Goal: Task Accomplishment & Management: Manage account settings

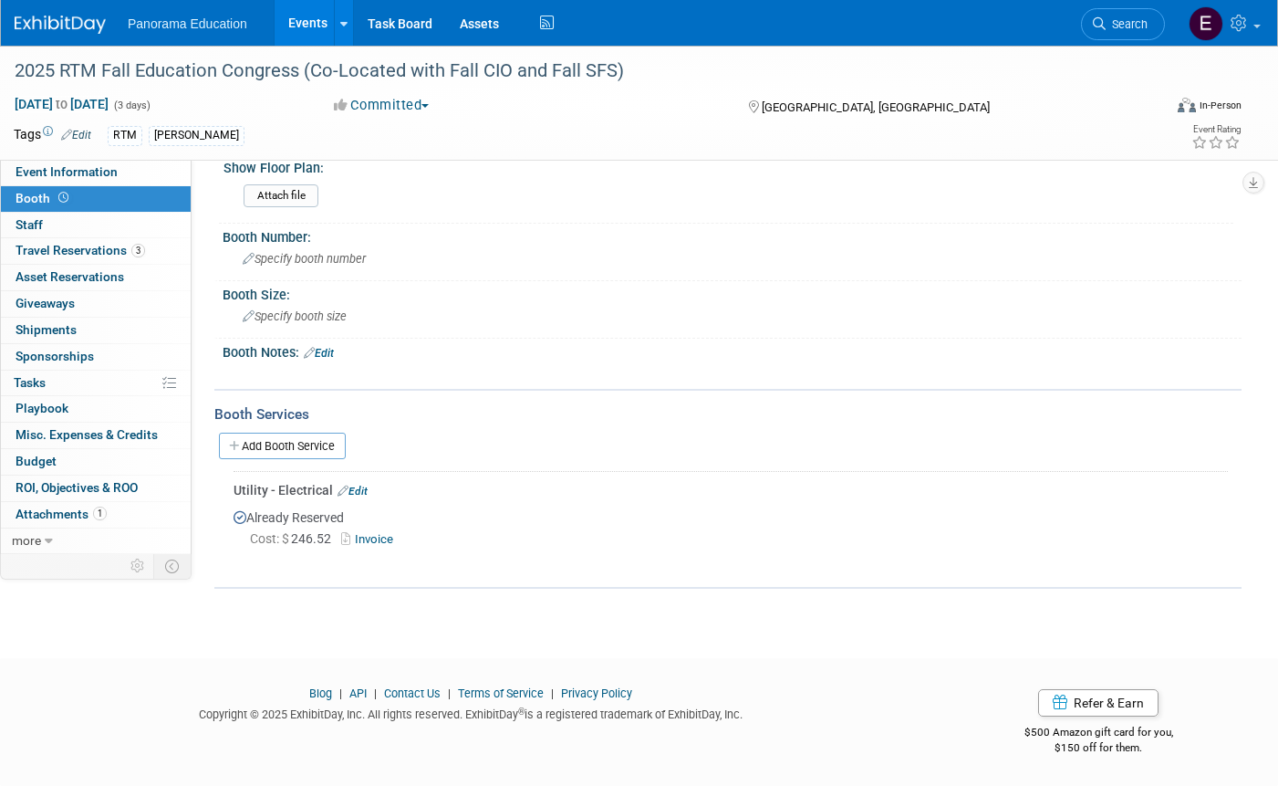
click at [68, 27] on img at bounding box center [60, 25] width 91 height 18
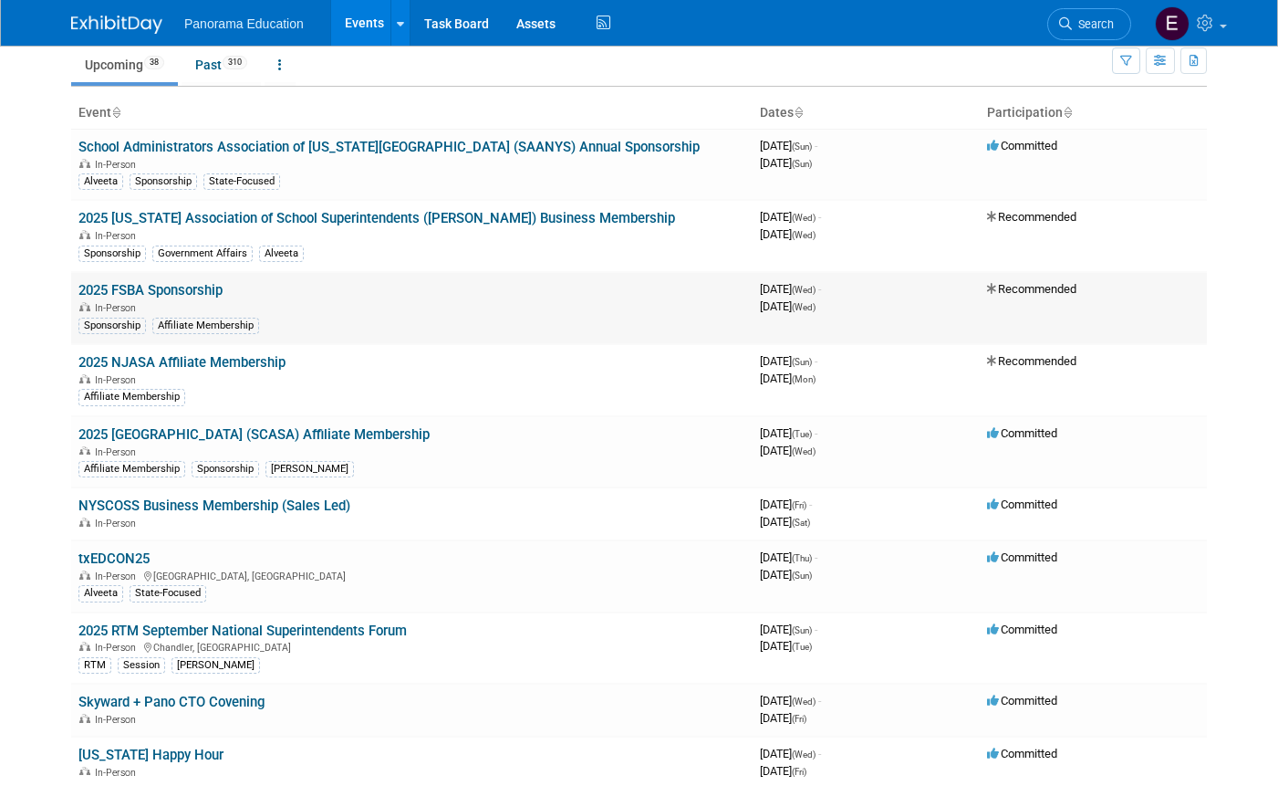
scroll to position [72, 0]
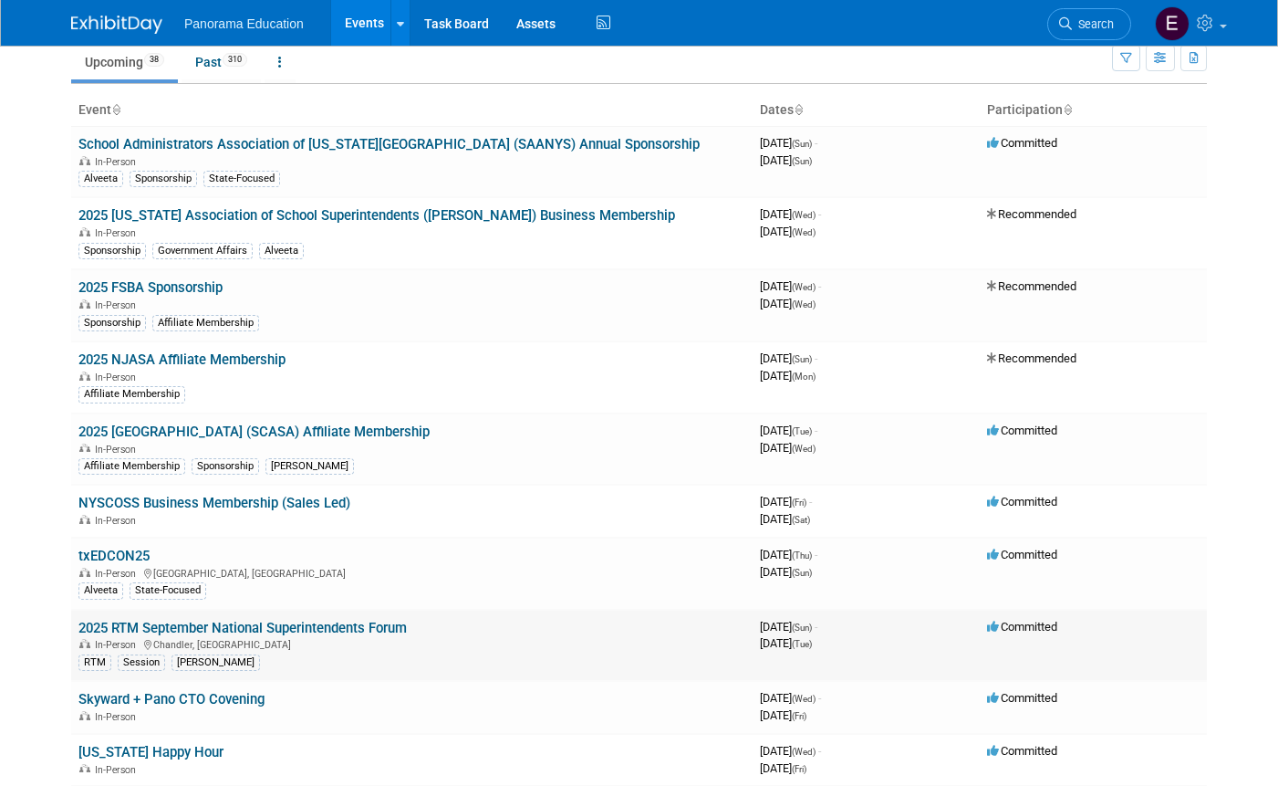
click at [328, 634] on link "2025 RTM September National Superintendents Forum" at bounding box center [242, 628] width 329 height 16
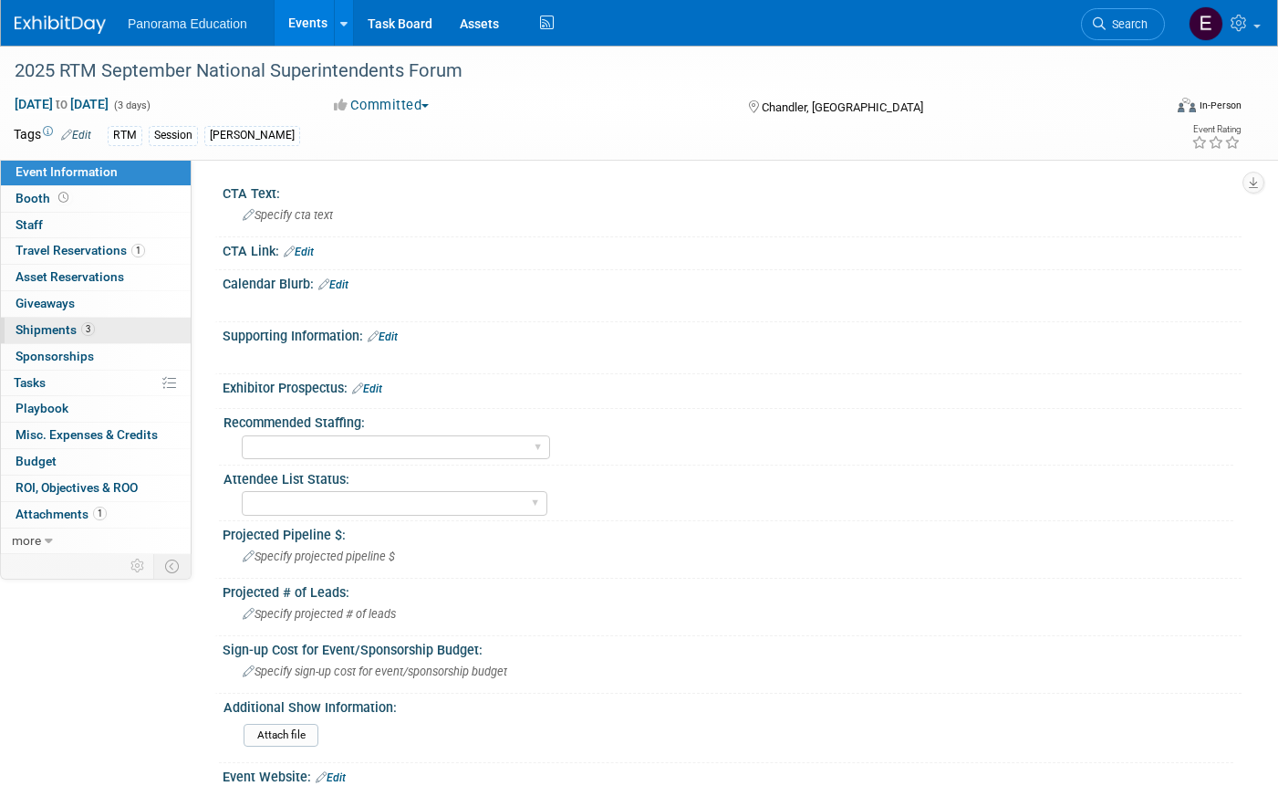
click at [78, 331] on span "Shipments 3" at bounding box center [55, 329] width 79 height 15
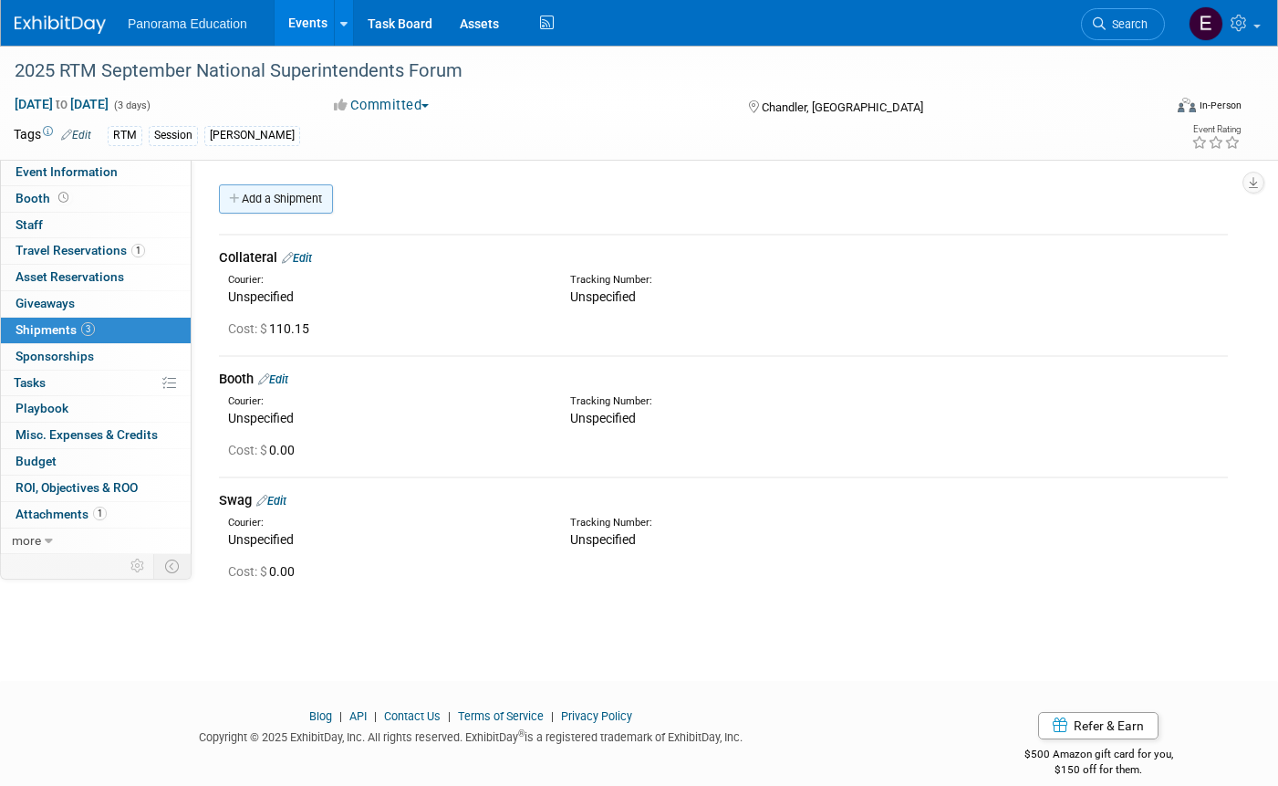
click at [280, 206] on link "Add a Shipment" at bounding box center [276, 198] width 114 height 29
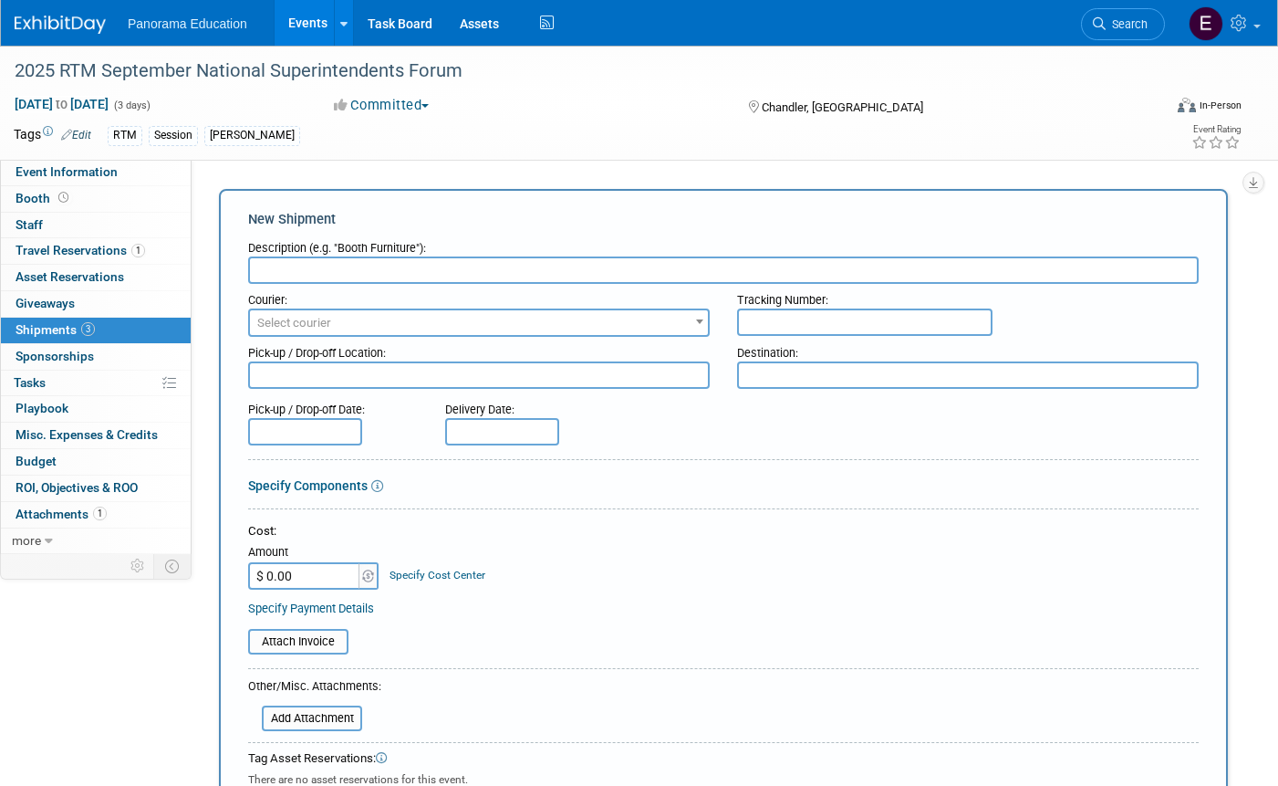
scroll to position [4, 0]
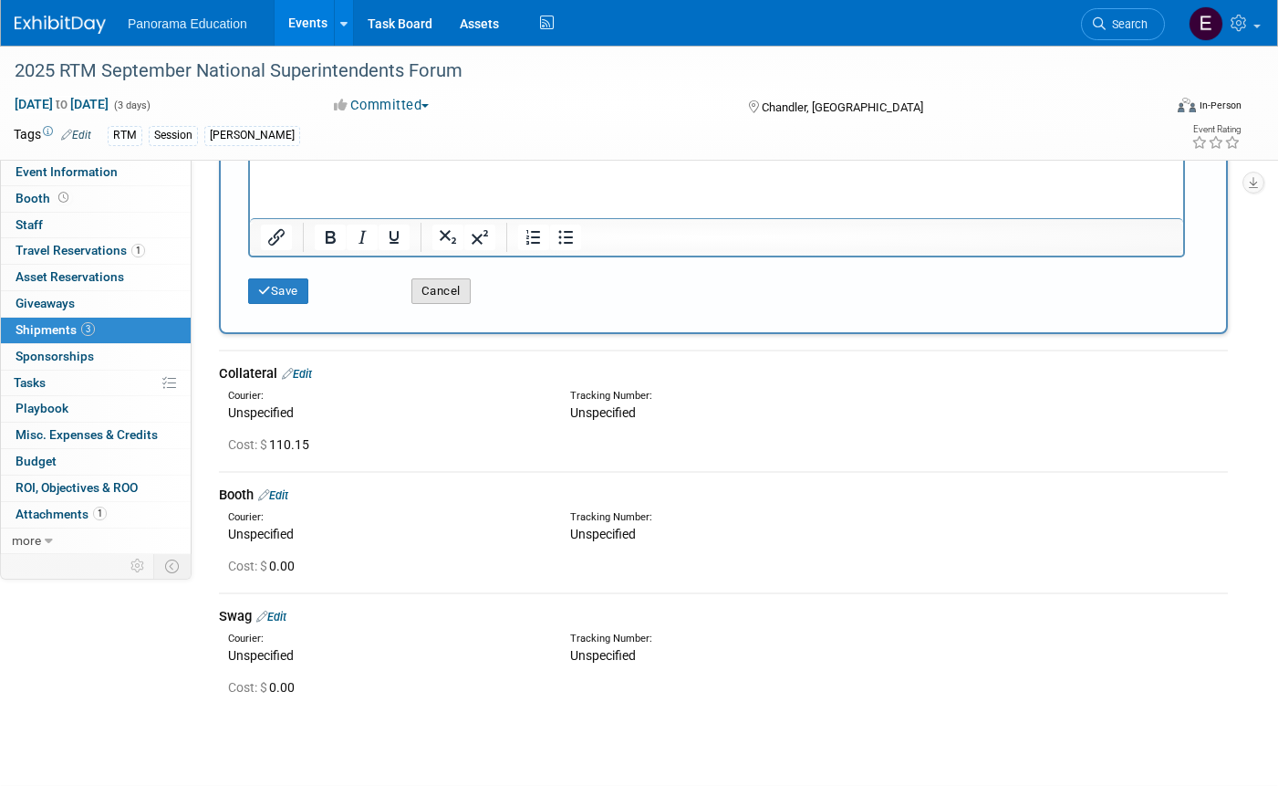
click at [456, 293] on button "Cancel" at bounding box center [441, 291] width 59 height 26
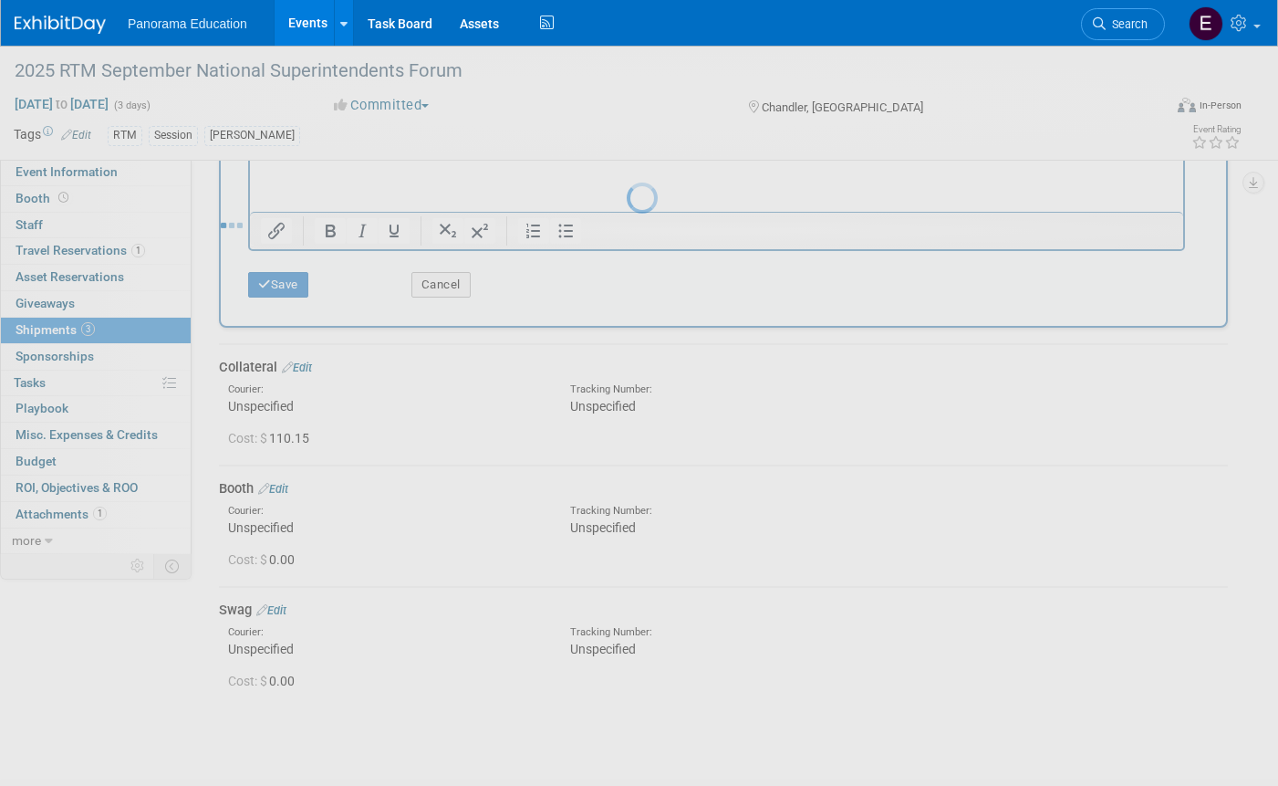
scroll to position [0, 0]
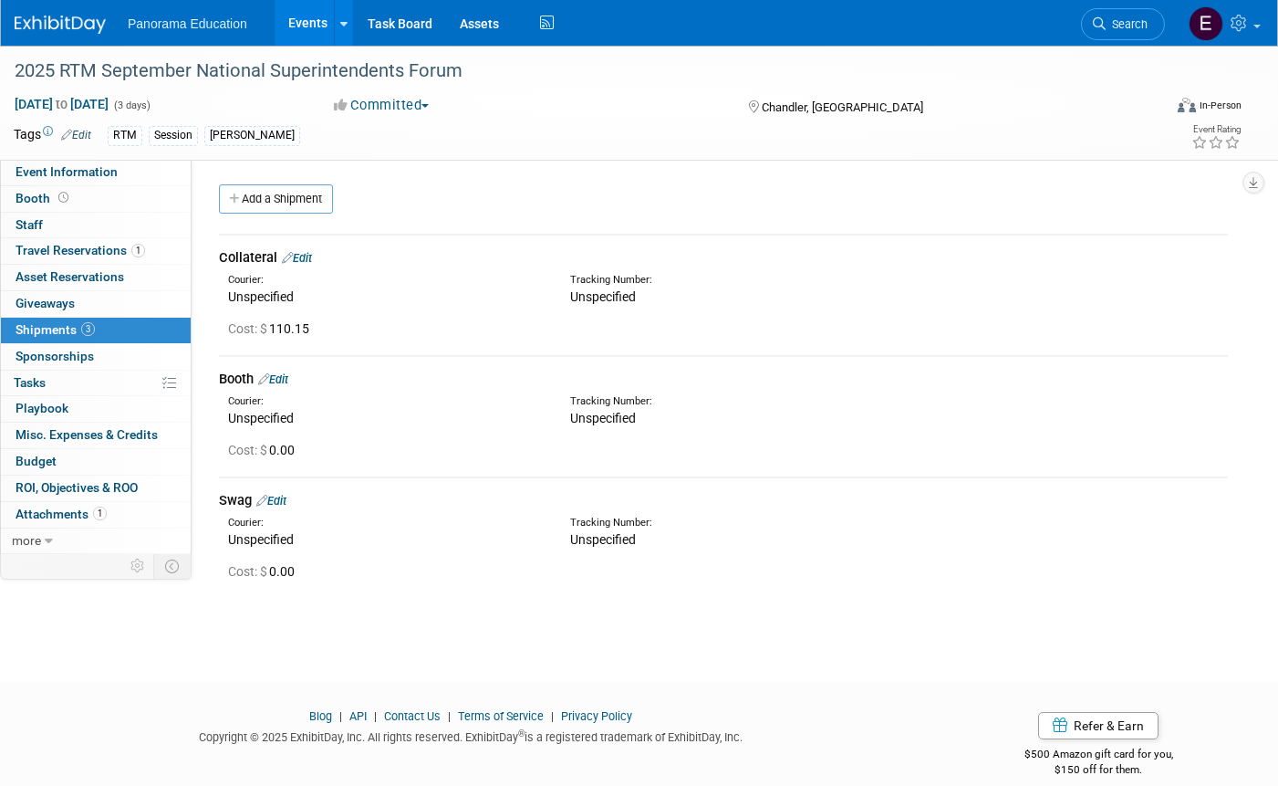
click at [287, 376] on link "Edit" at bounding box center [273, 379] width 30 height 14
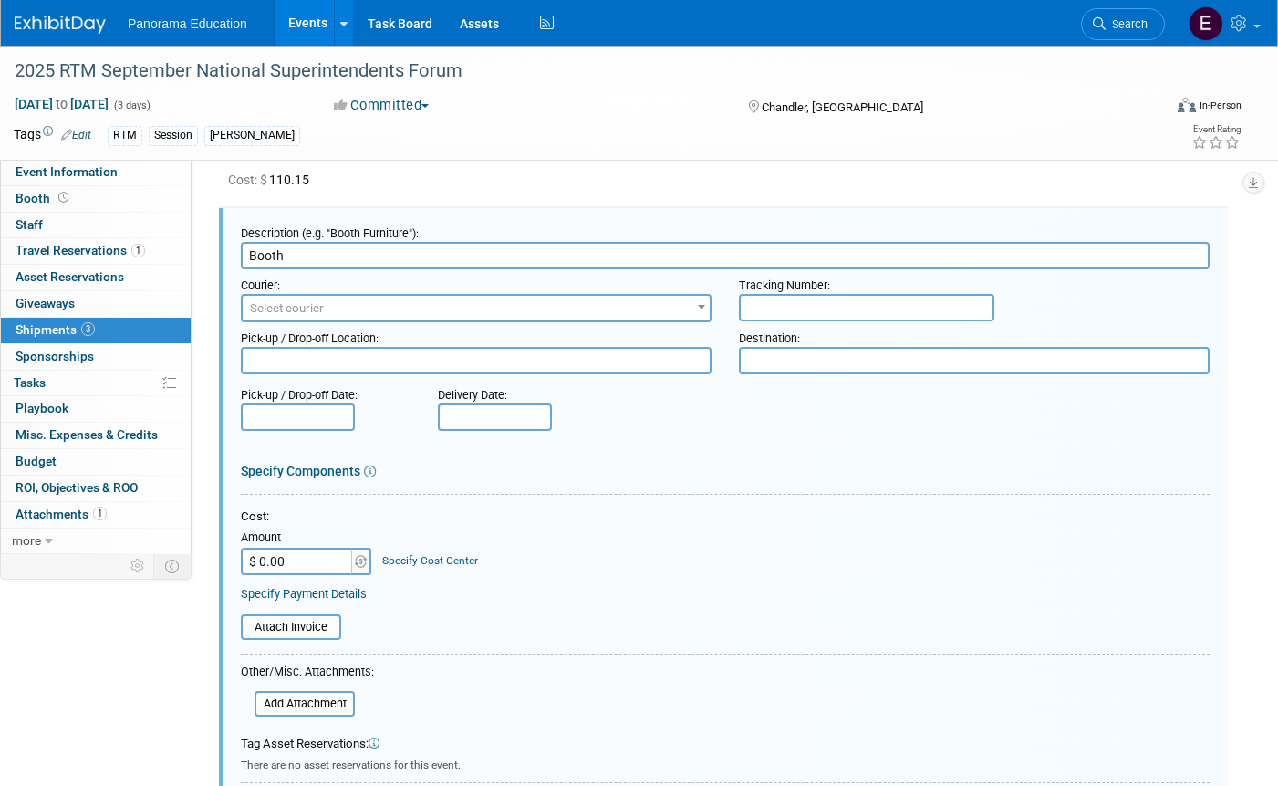
scroll to position [151, 0]
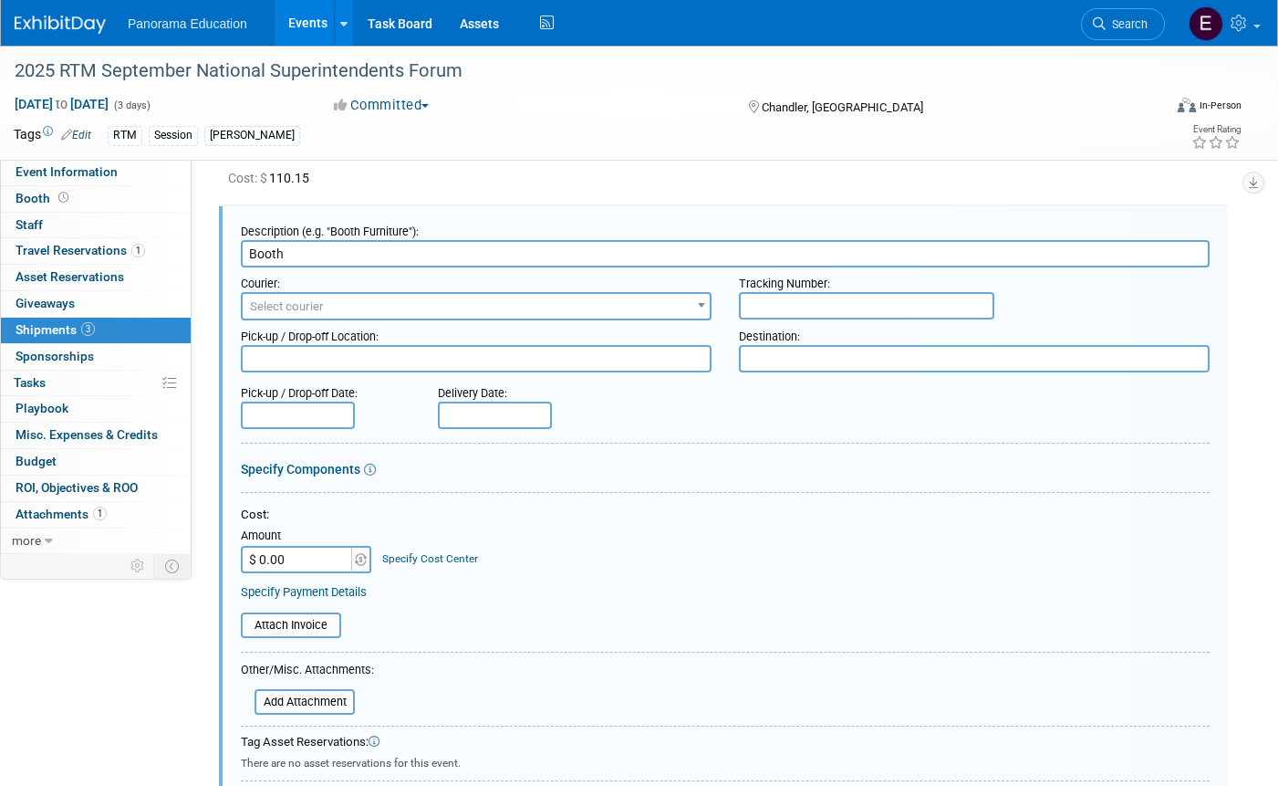
click at [291, 551] on input "$ 0.00" at bounding box center [298, 559] width 114 height 27
paste input "2,170.09"
type input "$ 2,170.09"
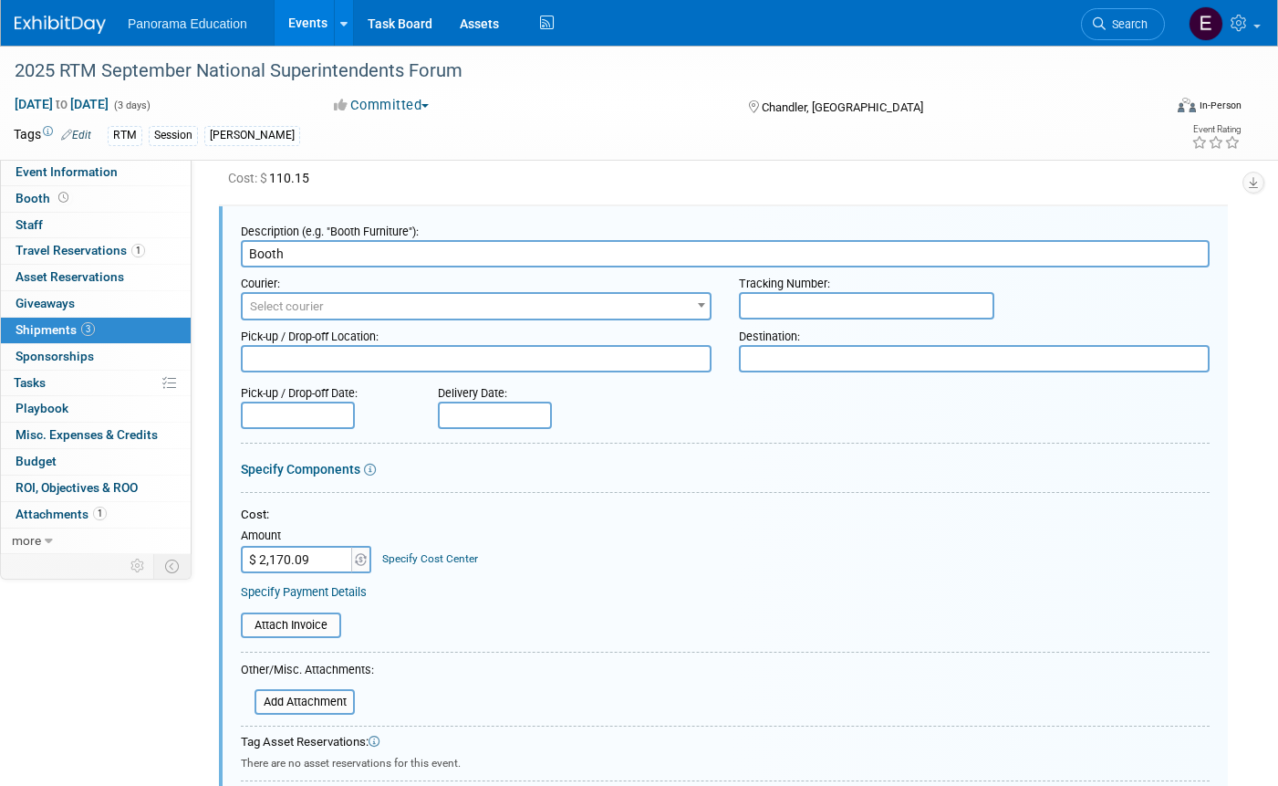
click at [634, 571] on div "Cost: Amount $ 2,170.09 Specify Cost Center Cost Center -- Not Specified --" at bounding box center [725, 539] width 969 height 67
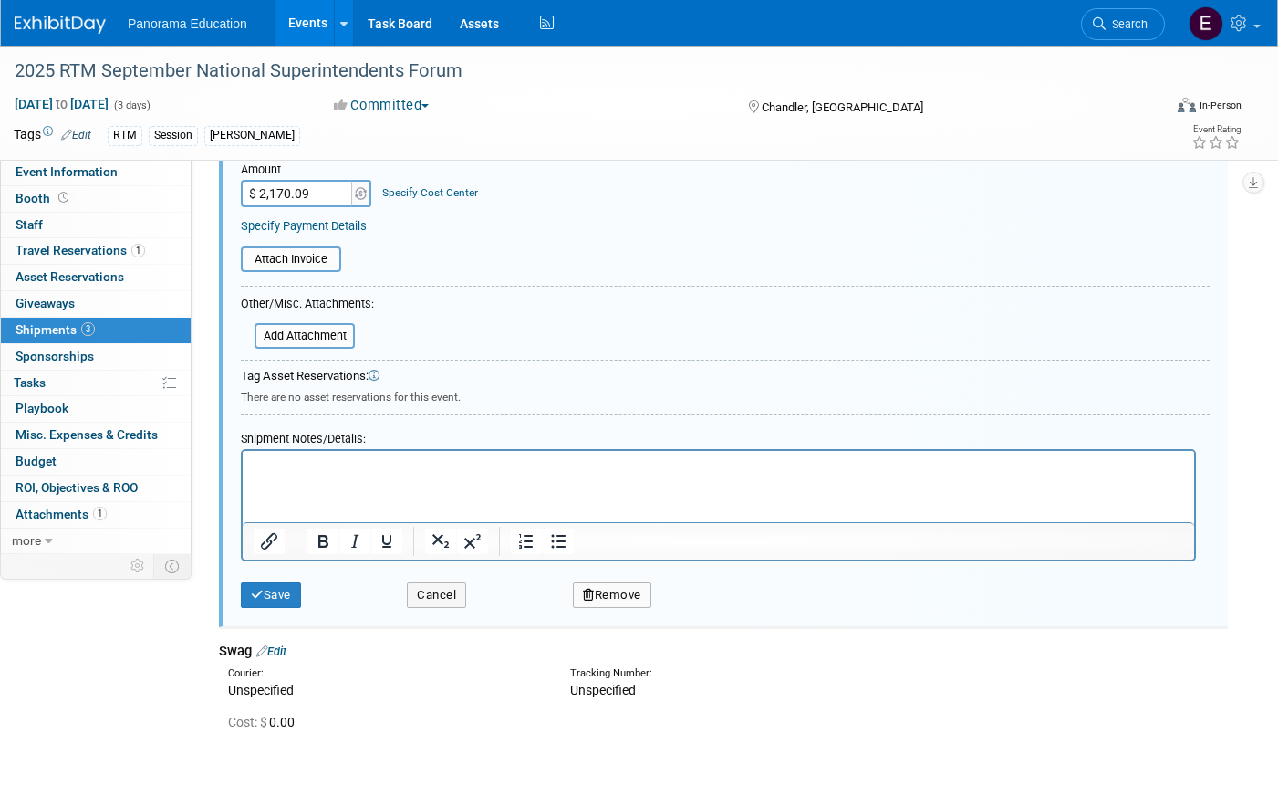
scroll to position [541, 0]
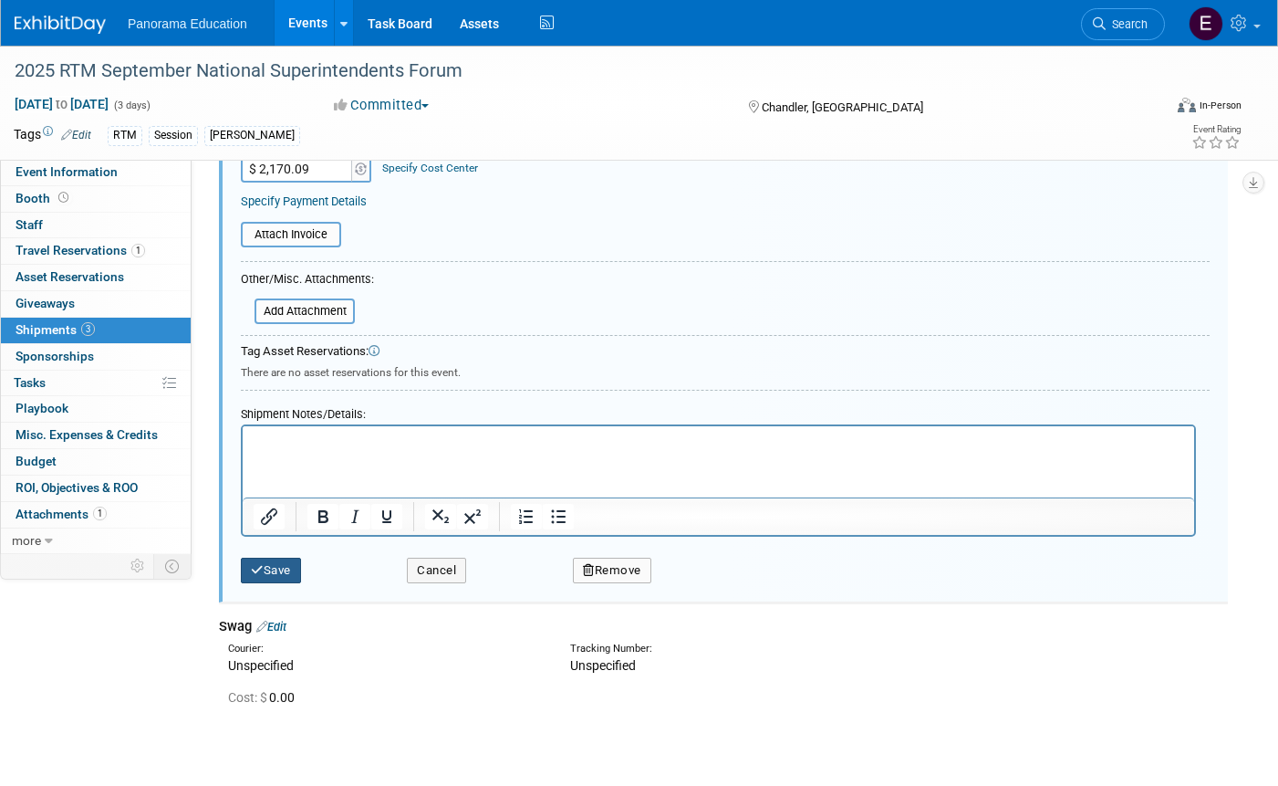
click at [283, 575] on button "Save" at bounding box center [271, 571] width 60 height 26
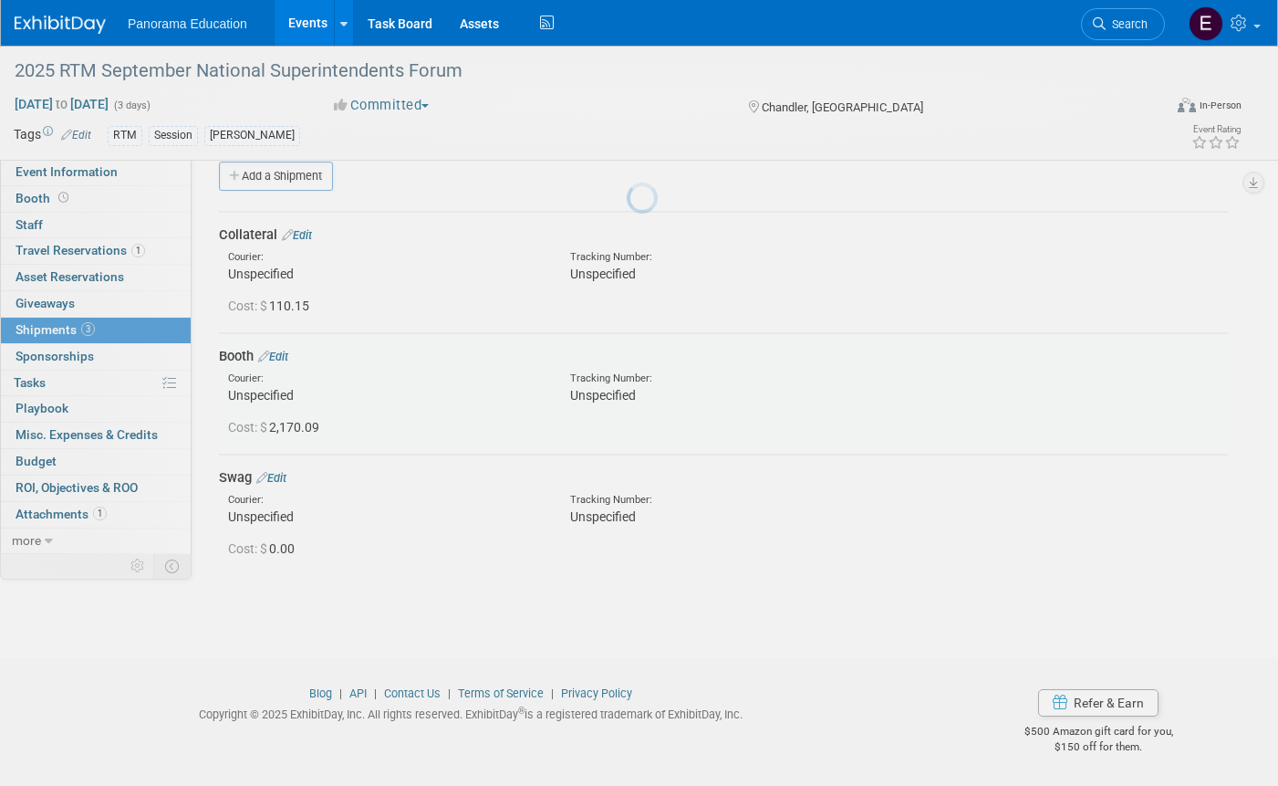
scroll to position [23, 0]
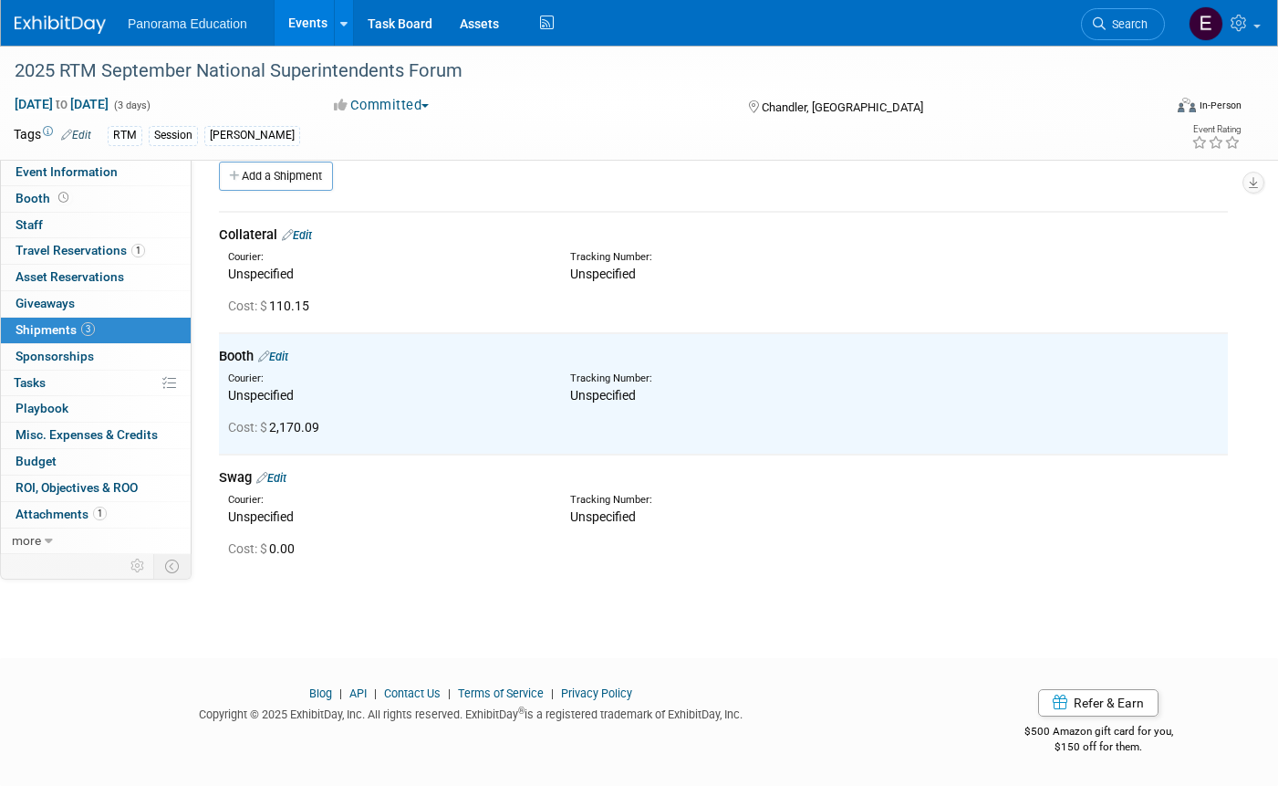
click at [70, 35] on div "Panorama Education Events Add Event Bulk Upload Events Shareable Event Boards R…" at bounding box center [628, 23] width 1226 height 46
click at [73, 28] on img at bounding box center [60, 25] width 91 height 18
